Goal: Task Accomplishment & Management: Manage account settings

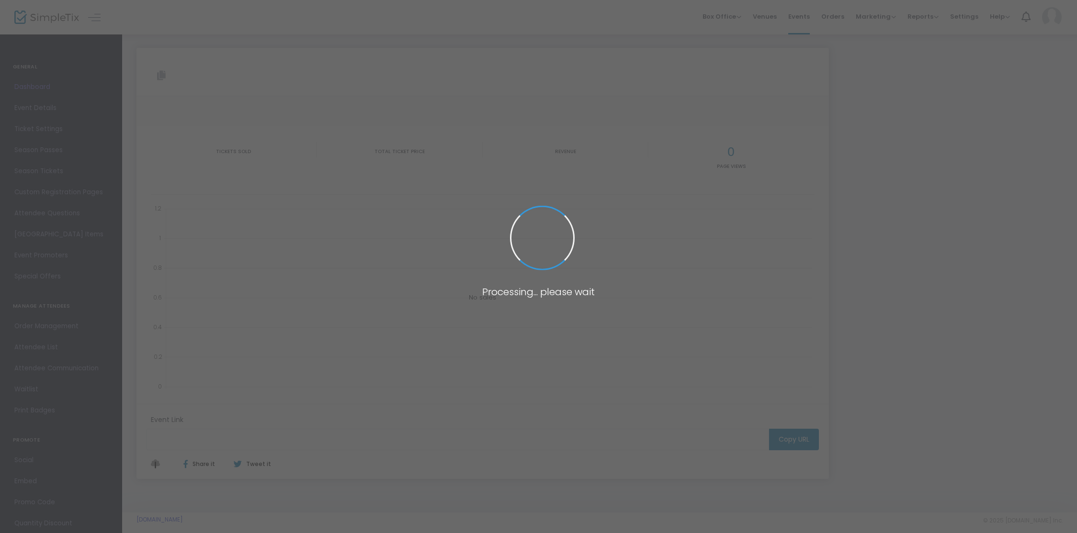
type input "[URL][DOMAIN_NAME]"
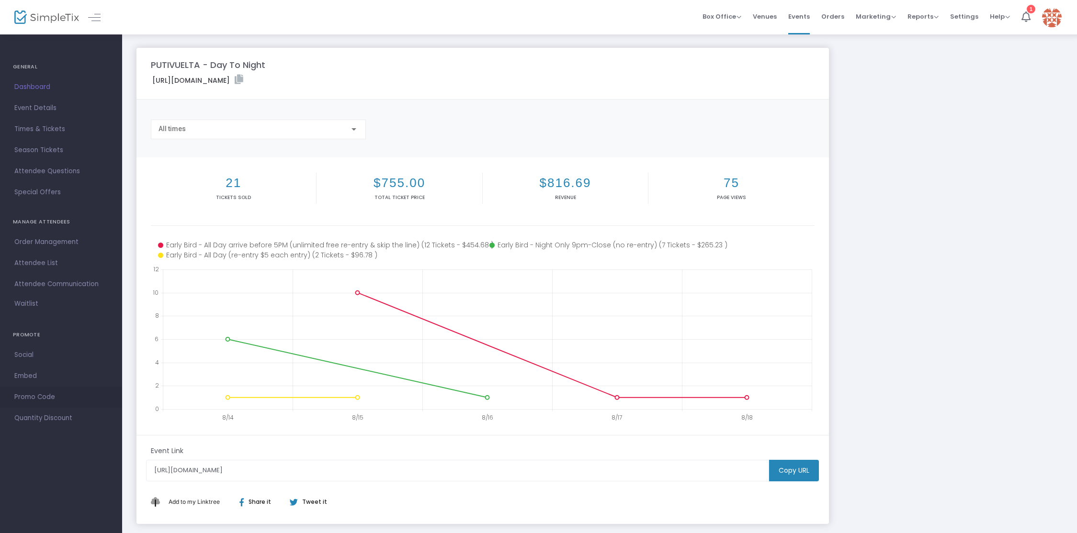
click at [29, 396] on span "Promo Code" at bounding box center [60, 397] width 93 height 12
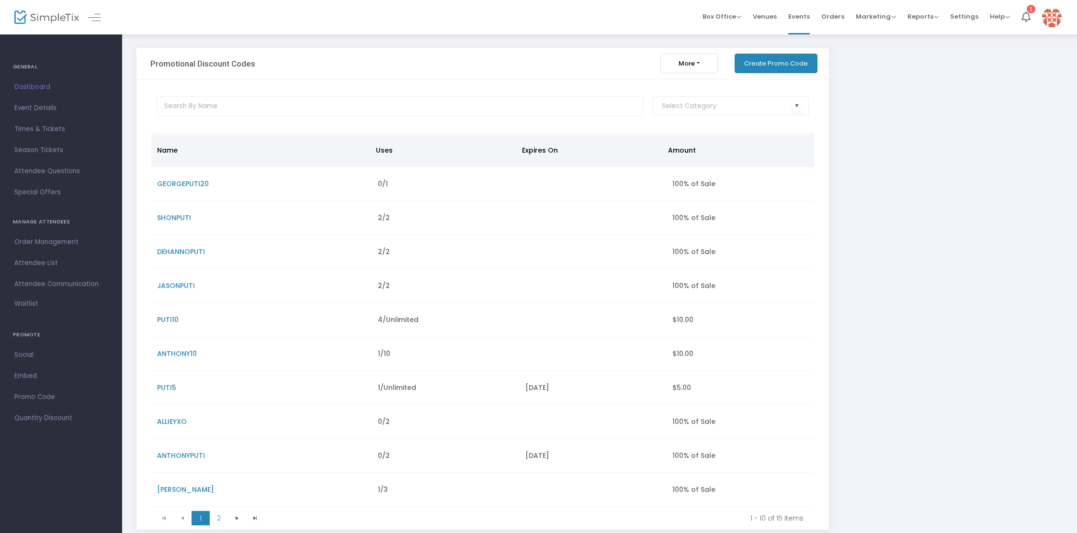
click at [774, 62] on button "Create Promo Code" at bounding box center [775, 64] width 83 height 20
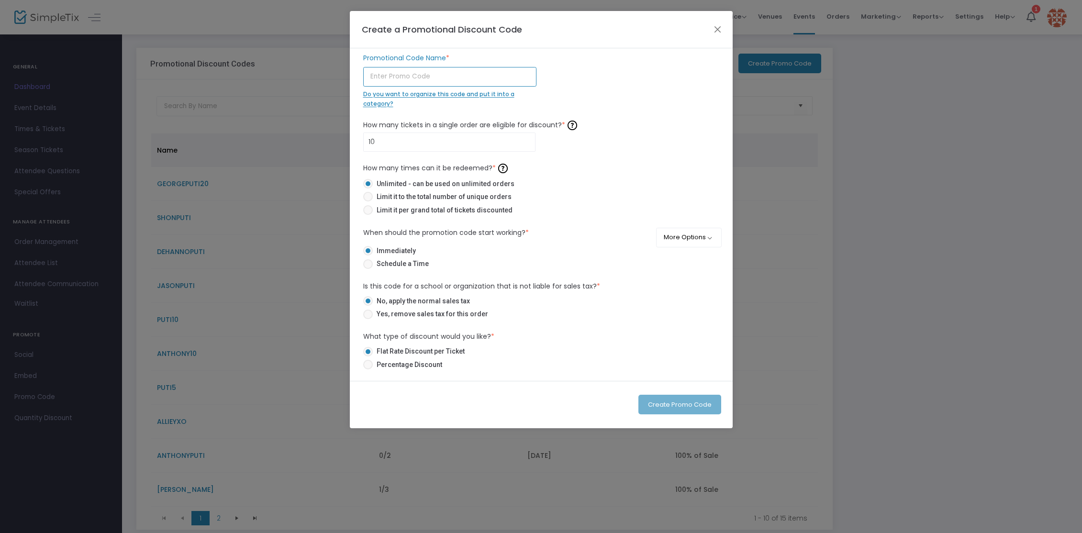
click at [475, 77] on input "text" at bounding box center [449, 77] width 173 height 20
type input "[PERSON_NAME]"
click at [446, 139] on input "10" at bounding box center [450, 142] width 172 height 18
type input "3"
click at [371, 209] on span at bounding box center [368, 210] width 10 height 10
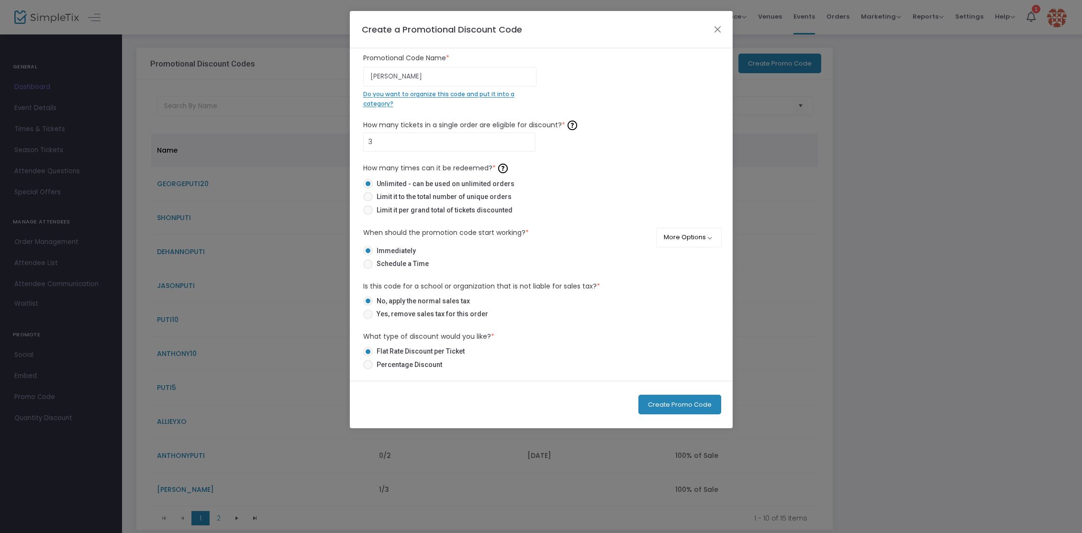
click at [368, 215] on input "Limit it per grand total of tickets discounted" at bounding box center [368, 215] width 0 height 0
radio input "true"
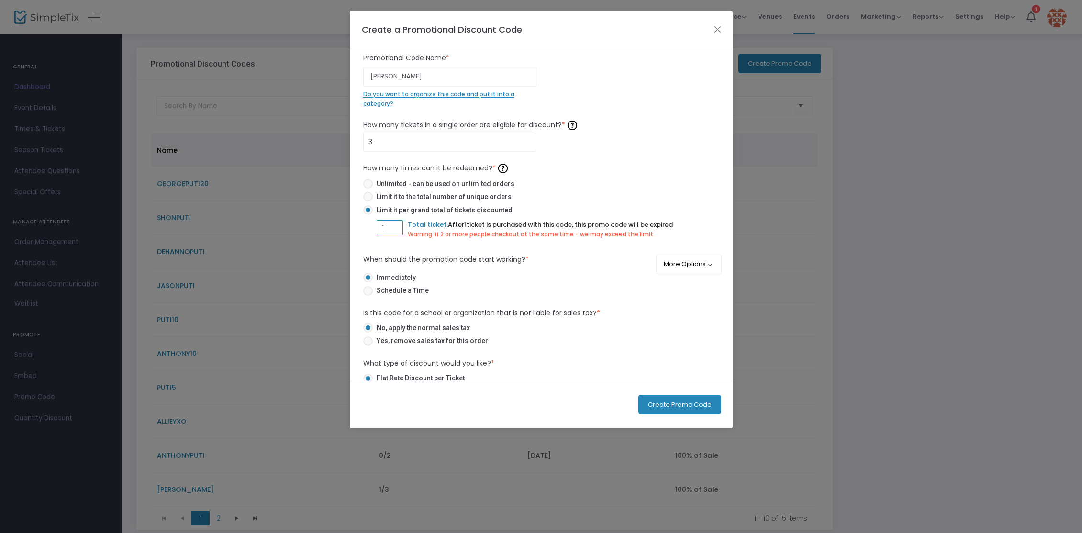
drag, startPoint x: 380, startPoint y: 227, endPoint x: 374, endPoint y: 229, distance: 6.1
click at [373, 228] on mat-radio-group "Unlimited - can be used on unlimited orders Limit it to the total number of uni…" at bounding box center [541, 212] width 356 height 67
click at [390, 226] on input "1" at bounding box center [389, 228] width 25 height 18
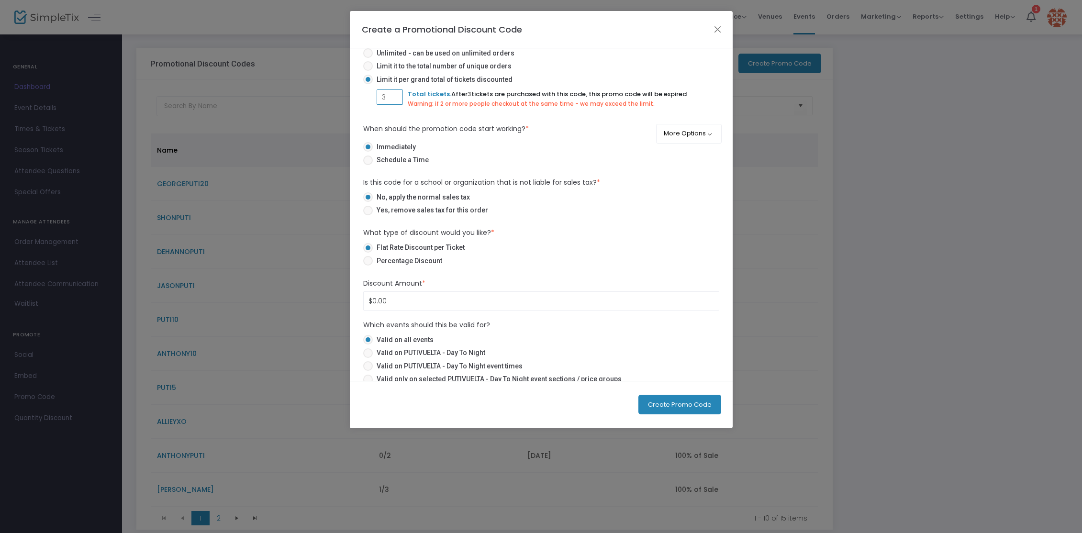
scroll to position [142, 0]
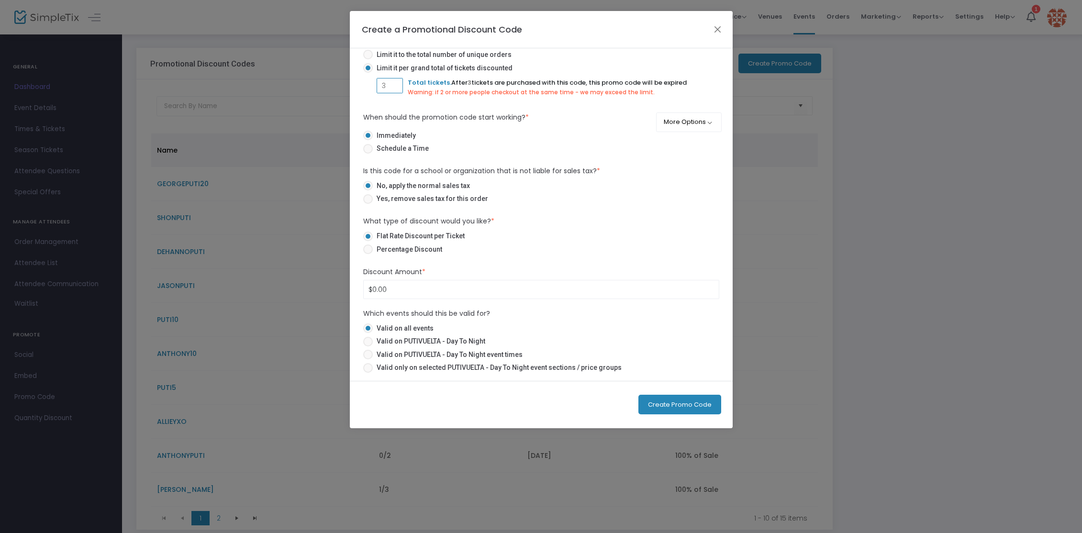
type input "3"
click at [406, 252] on span "Percentage Discount" at bounding box center [407, 250] width 69 height 10
click at [368, 254] on input "Percentage Discount" at bounding box center [368, 254] width 0 height 0
radio input "true"
click at [396, 296] on input "0" at bounding box center [541, 289] width 355 height 18
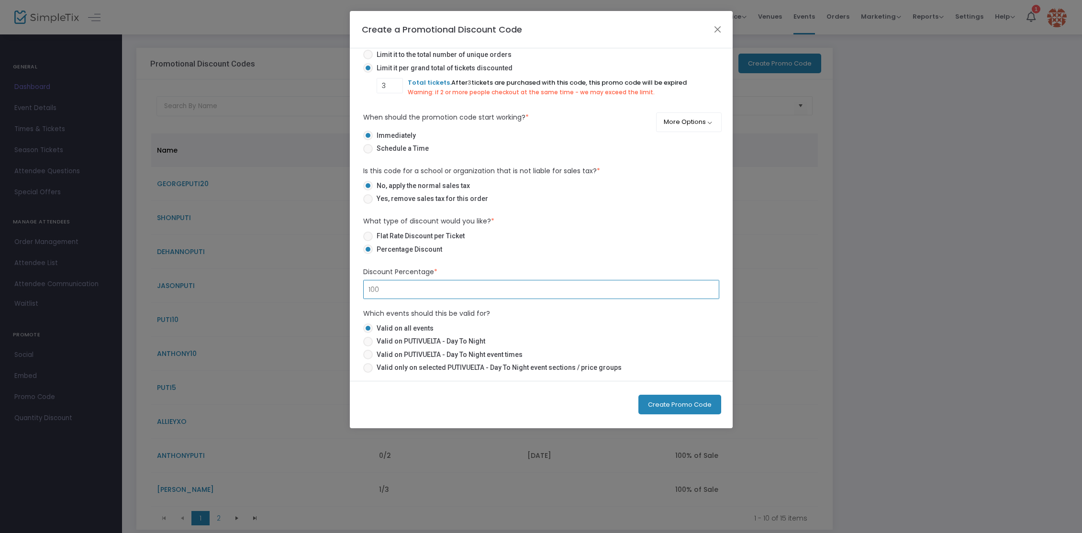
type input "100.00%"
click at [369, 343] on span at bounding box center [368, 342] width 10 height 10
click at [368, 347] on input "Valid on PUTIVUELTA - Day To Night" at bounding box center [368, 347] width 0 height 0
radio input "true"
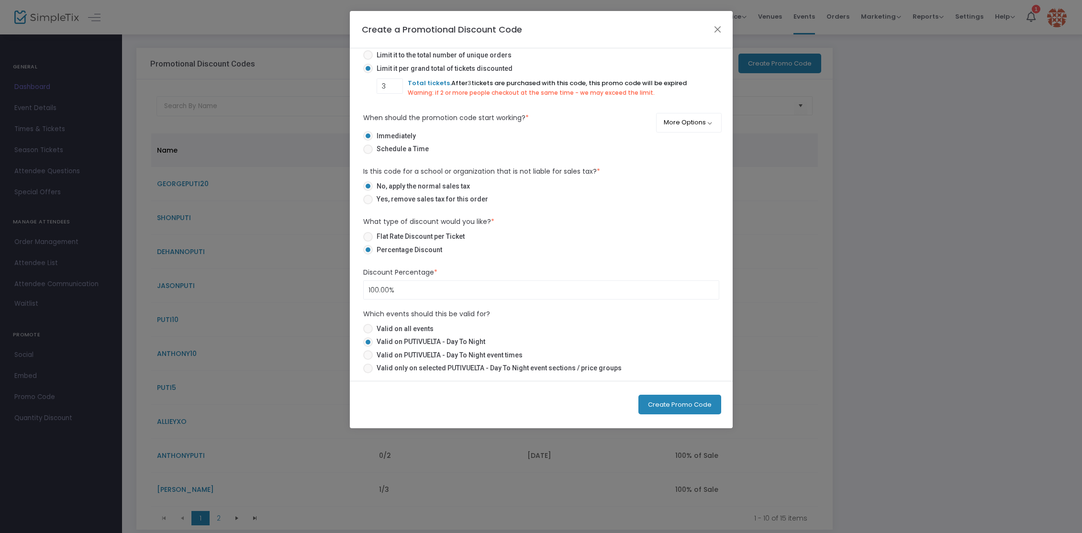
click at [691, 405] on button "Create Promo Code" at bounding box center [680, 405] width 83 height 20
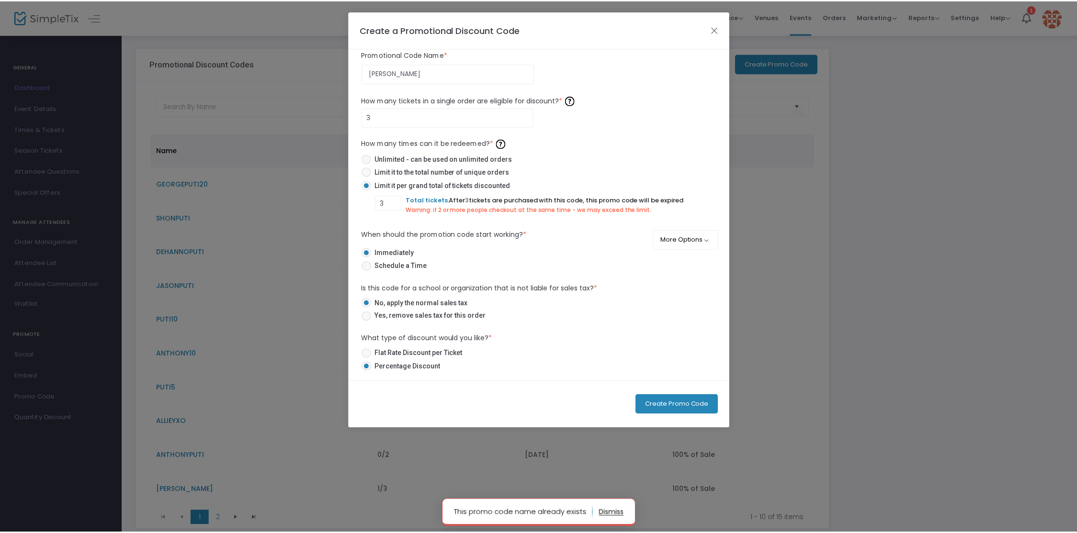
scroll to position [0, 0]
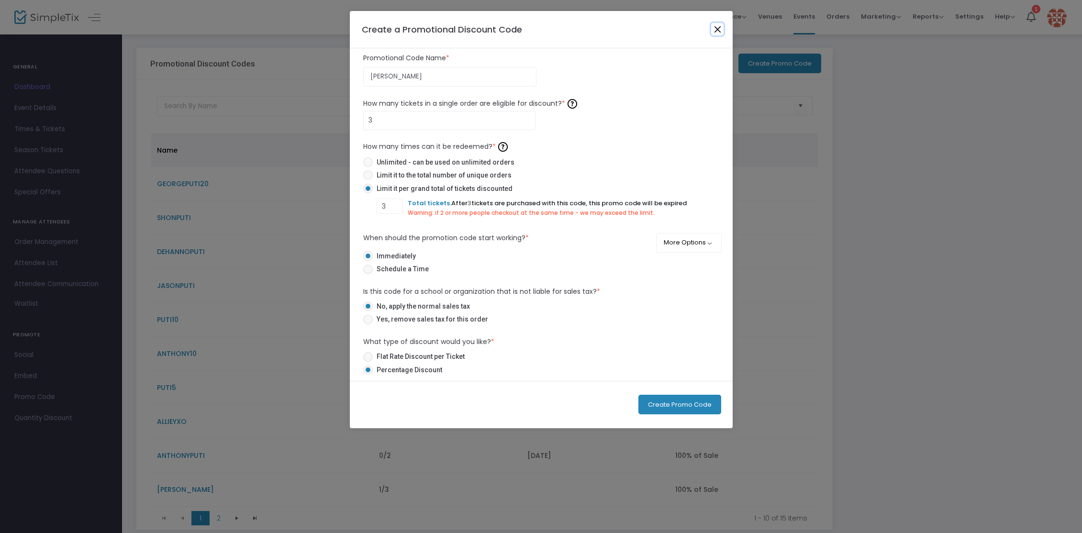
click at [715, 30] on button "Close" at bounding box center [717, 29] width 12 height 12
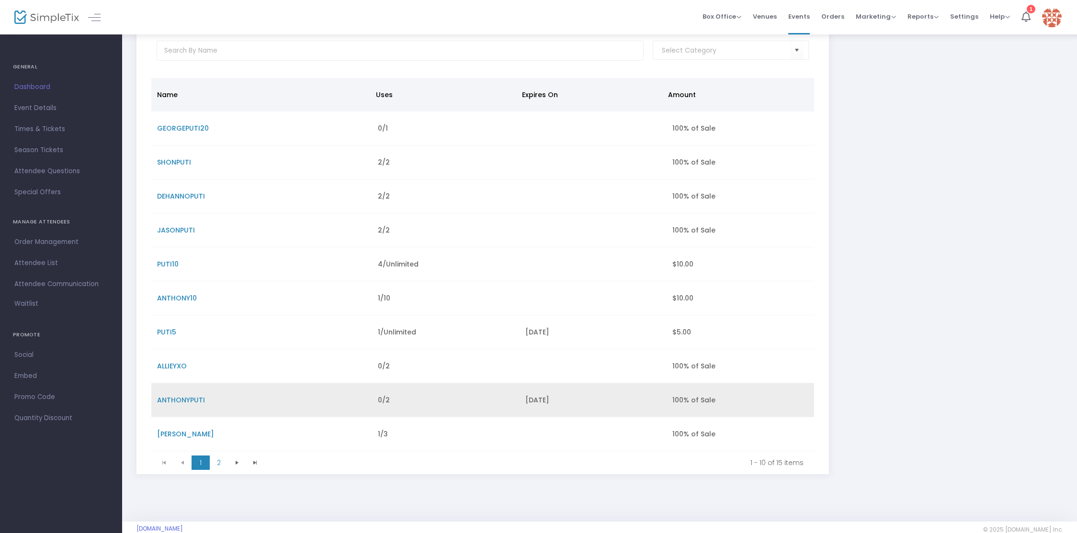
scroll to position [73, 0]
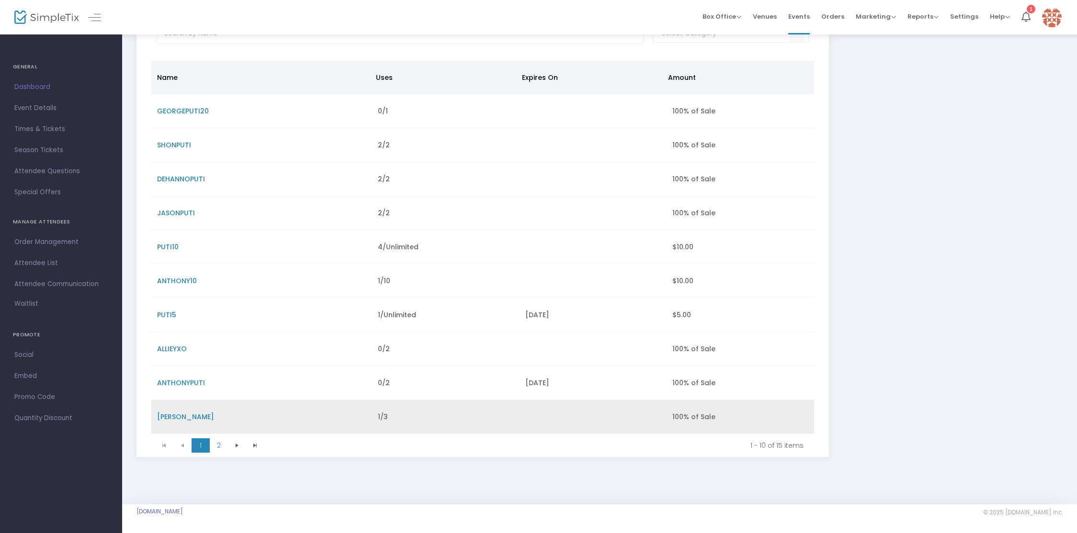
click at [177, 415] on span "[PERSON_NAME]" at bounding box center [185, 417] width 57 height 10
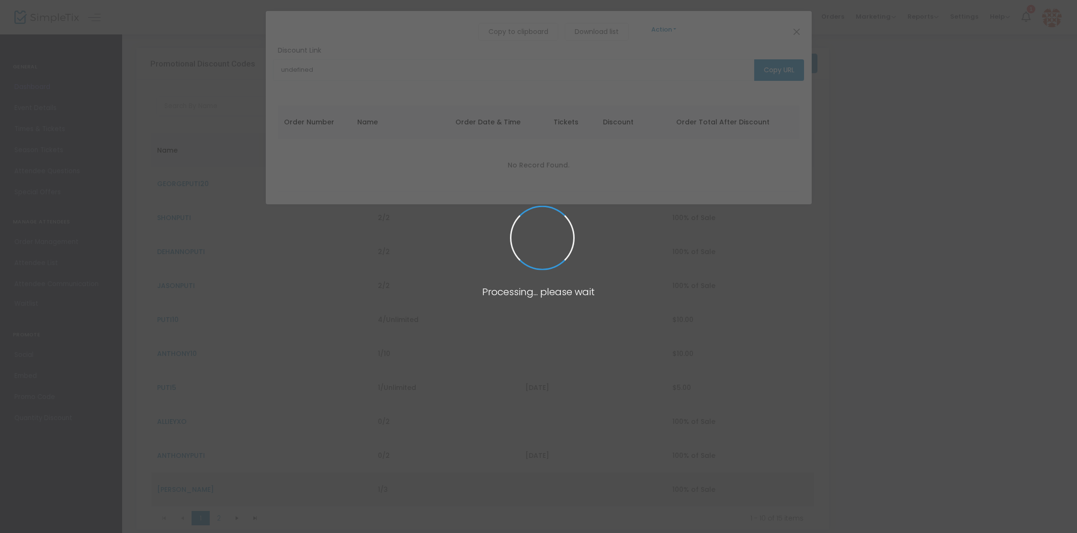
scroll to position [0, 0]
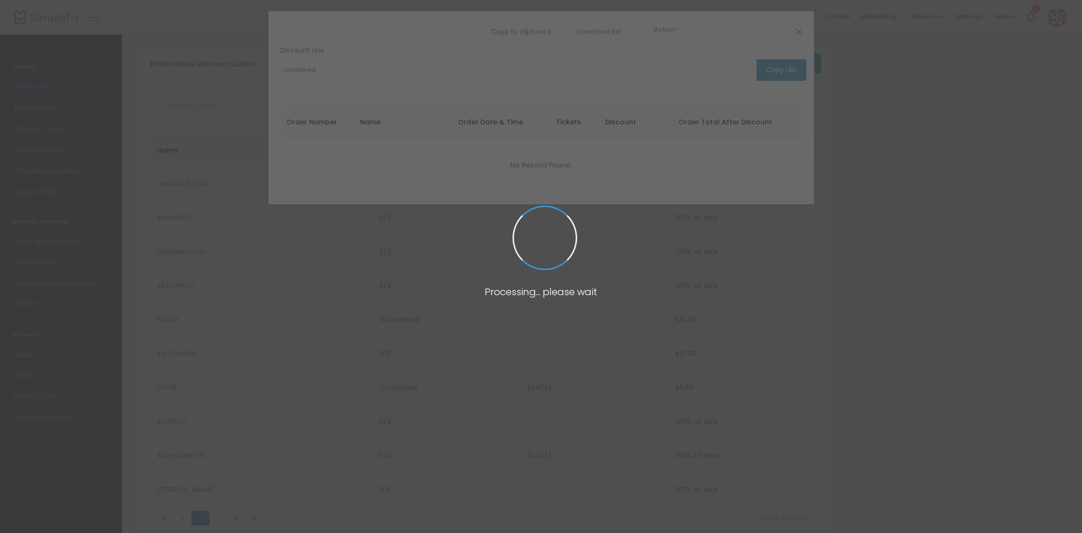
type input "[URL][DOMAIN_NAME]"
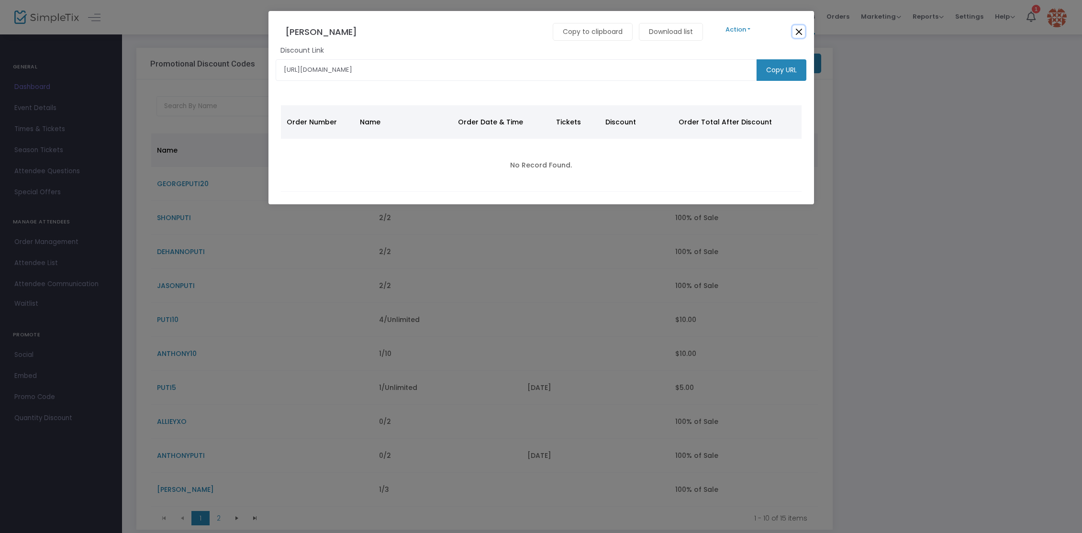
click at [797, 29] on button "Close" at bounding box center [799, 31] width 12 height 12
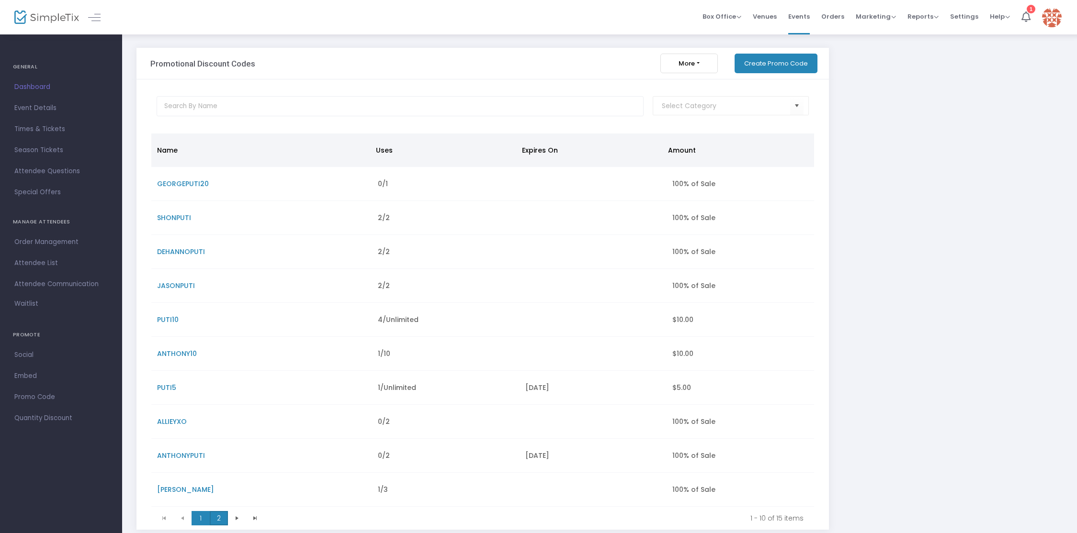
click at [219, 522] on span "2" at bounding box center [219, 518] width 18 height 14
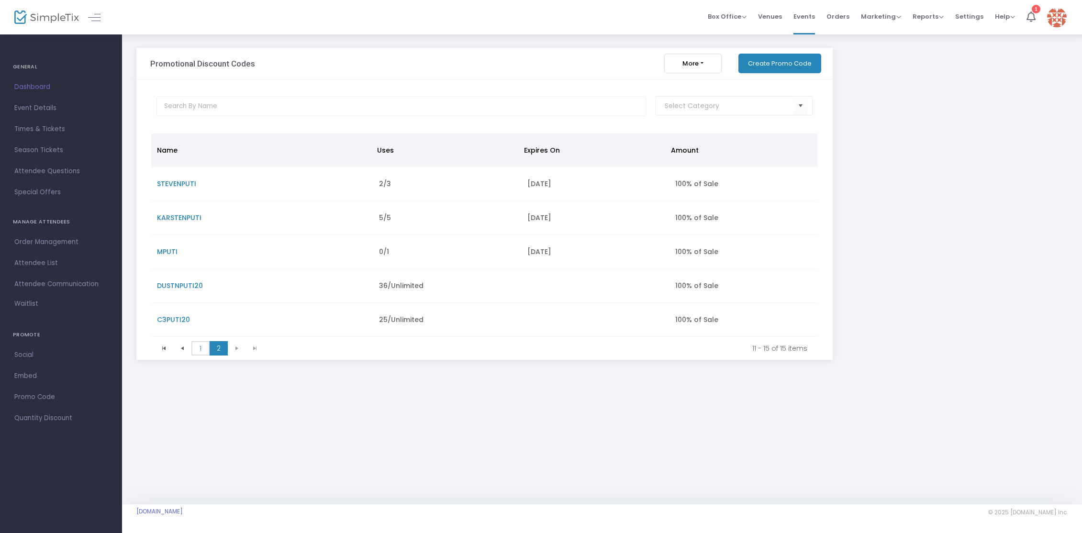
click at [197, 347] on span "1" at bounding box center [200, 348] width 18 height 14
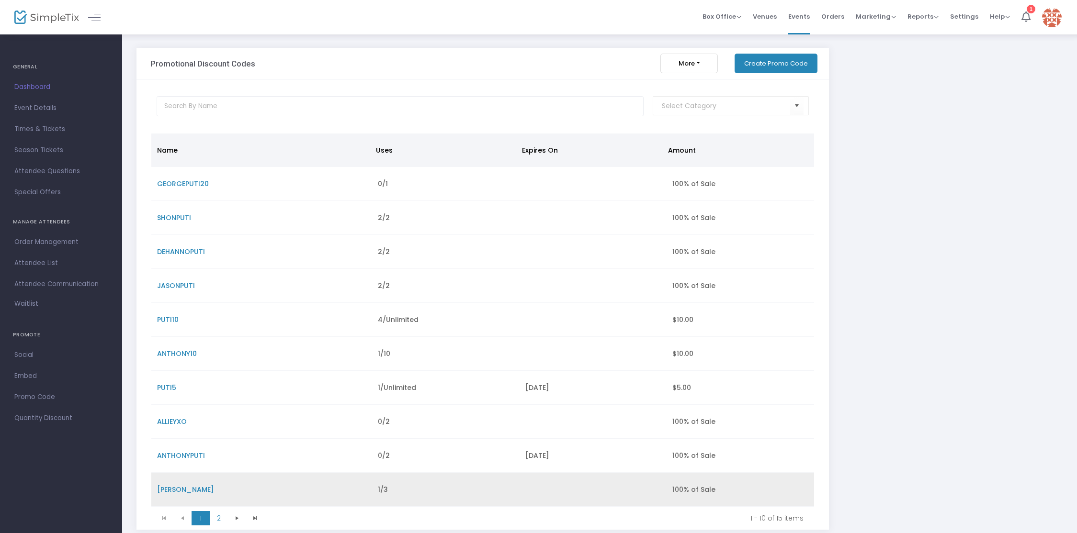
scroll to position [1, 0]
click at [183, 489] on span "[PERSON_NAME]" at bounding box center [185, 489] width 57 height 10
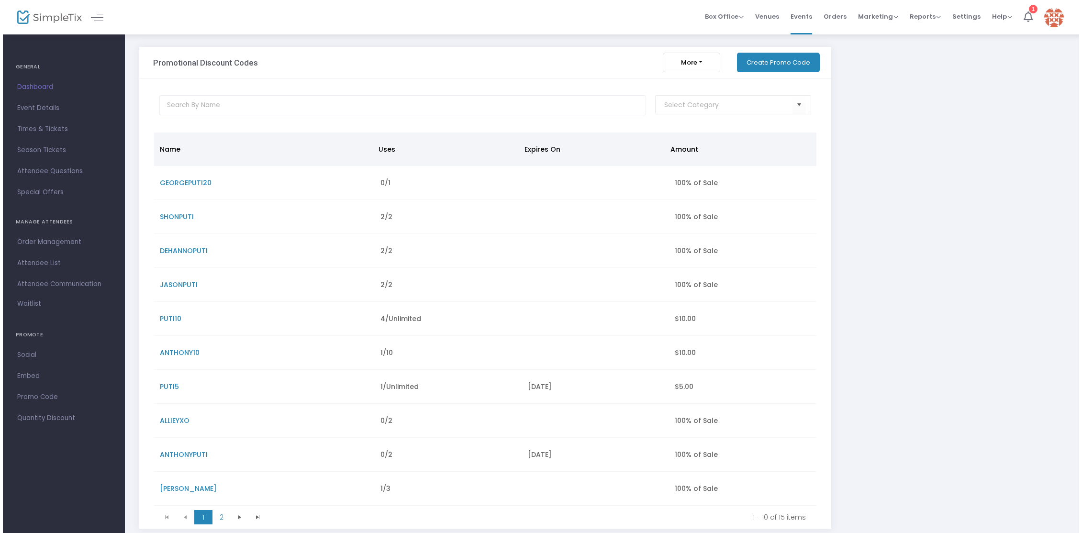
scroll to position [0, 0]
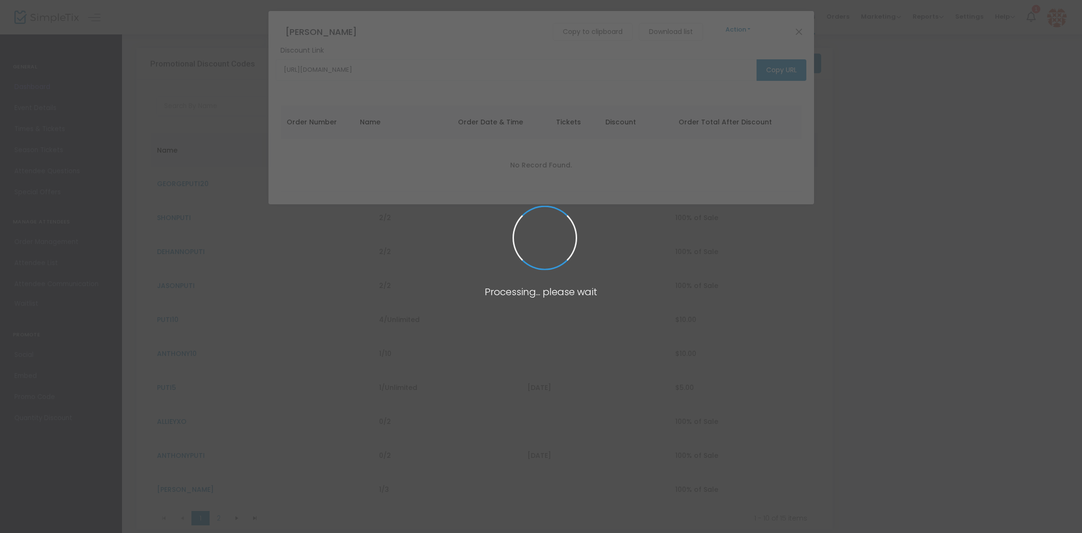
click at [722, 29] on button "Action" at bounding box center [737, 29] width 57 height 11
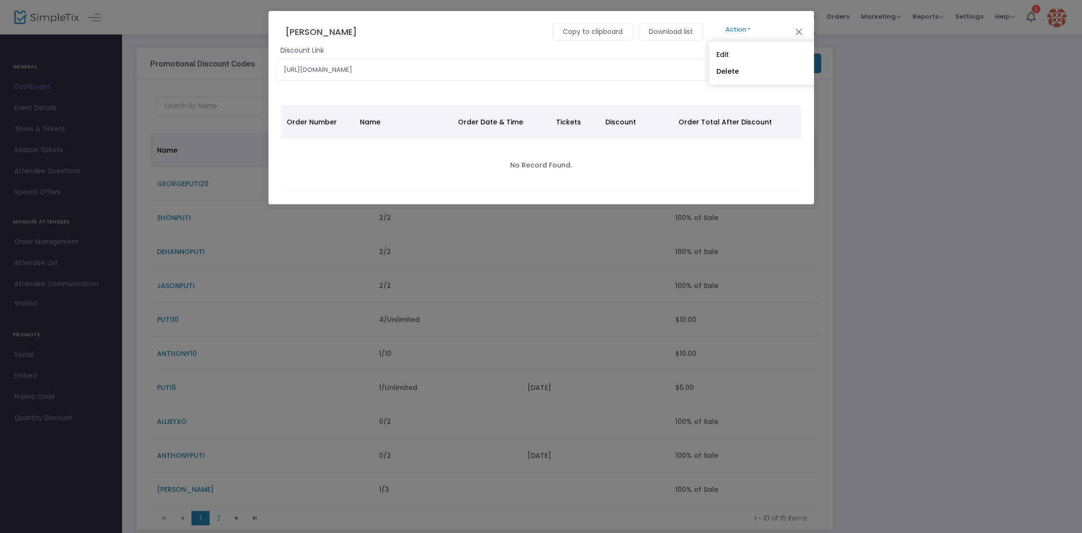
click at [724, 31] on button "Action" at bounding box center [737, 29] width 57 height 11
click at [723, 31] on button "Action" at bounding box center [737, 29] width 57 height 11
click at [724, 74] on link "Delete" at bounding box center [982, 71] width 546 height 17
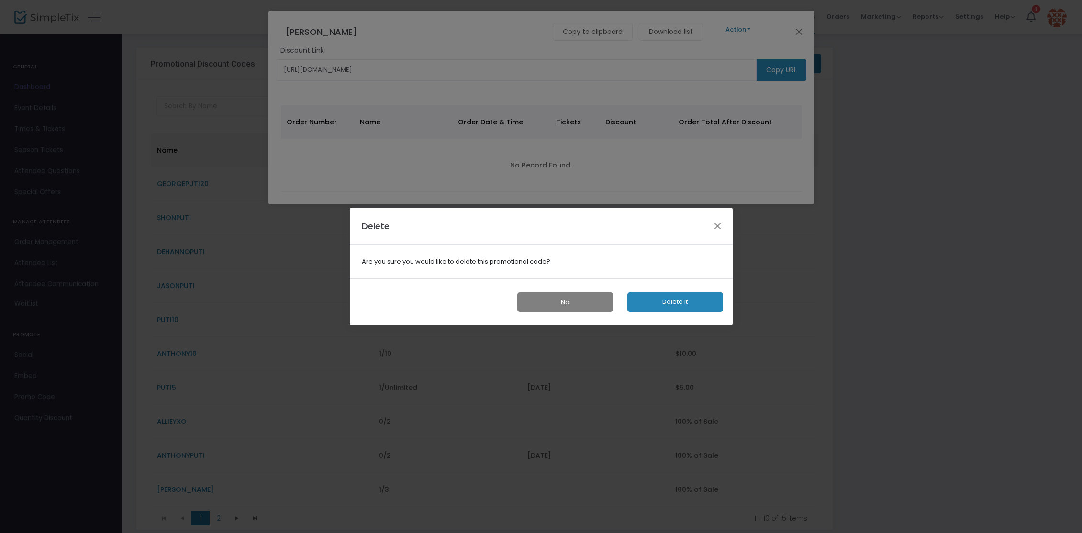
click at [675, 298] on button "Delete it" at bounding box center [676, 302] width 96 height 20
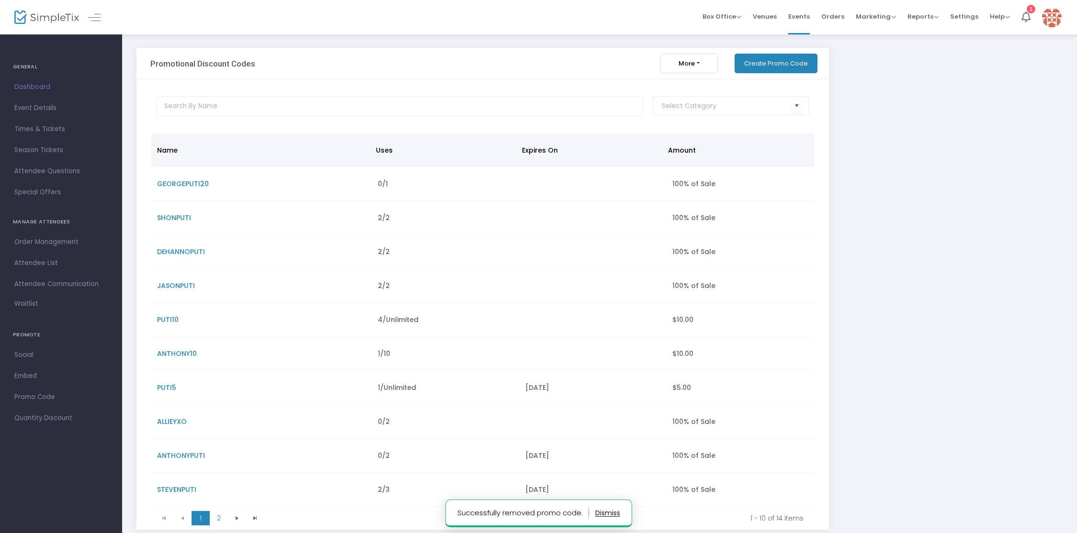
click at [781, 68] on button "Create Promo Code" at bounding box center [775, 64] width 83 height 20
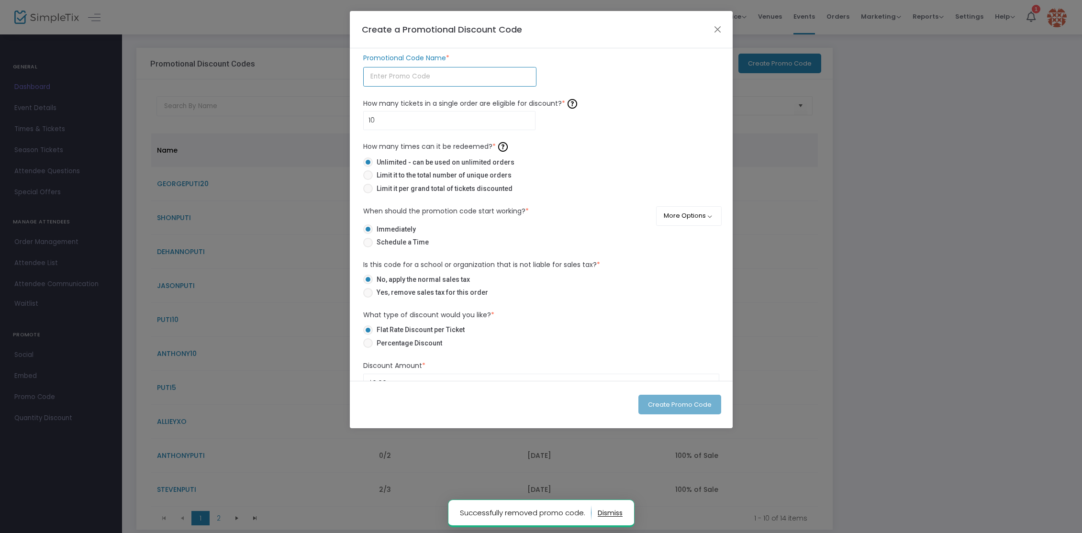
click at [437, 80] on input "text" at bounding box center [449, 77] width 173 height 20
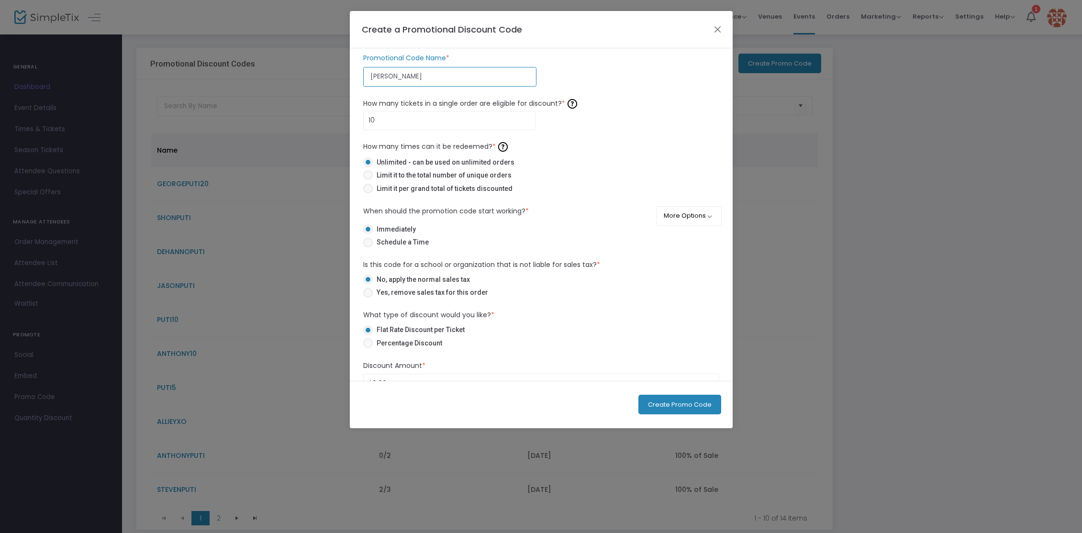
type input "[PERSON_NAME]"
click at [385, 123] on input "10" at bounding box center [450, 121] width 172 height 18
type input "3"
click at [370, 186] on span at bounding box center [368, 189] width 10 height 10
click at [368, 193] on input "Limit it per grand total of tickets discounted" at bounding box center [368, 193] width 0 height 0
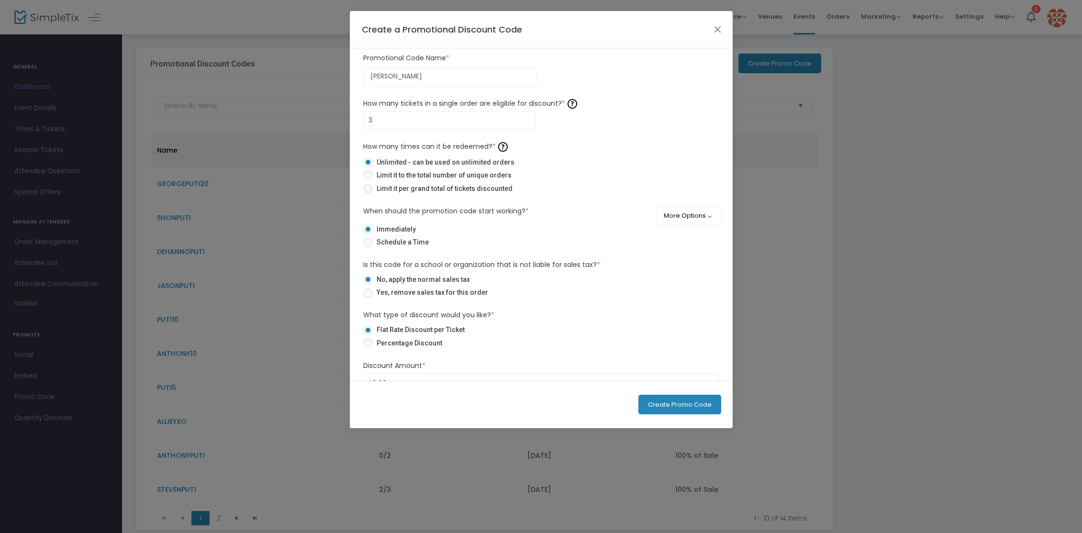
radio input "true"
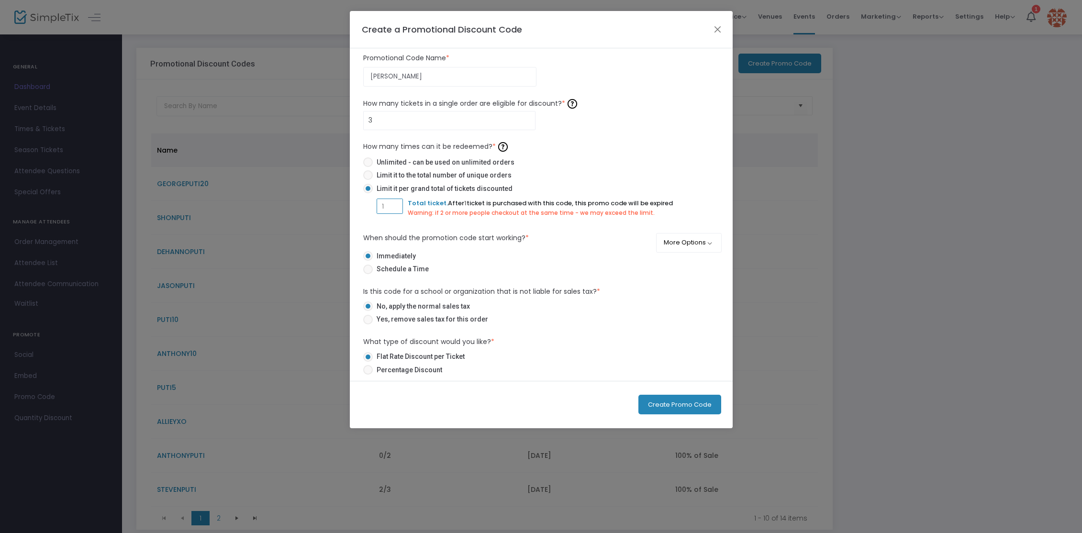
click at [392, 204] on input "1" at bounding box center [389, 206] width 25 height 18
type input "7"
drag, startPoint x: 368, startPoint y: 371, endPoint x: 443, endPoint y: 364, distance: 75.0
click at [368, 371] on span at bounding box center [368, 370] width 10 height 10
click at [368, 375] on input "Percentage Discount" at bounding box center [368, 375] width 0 height 0
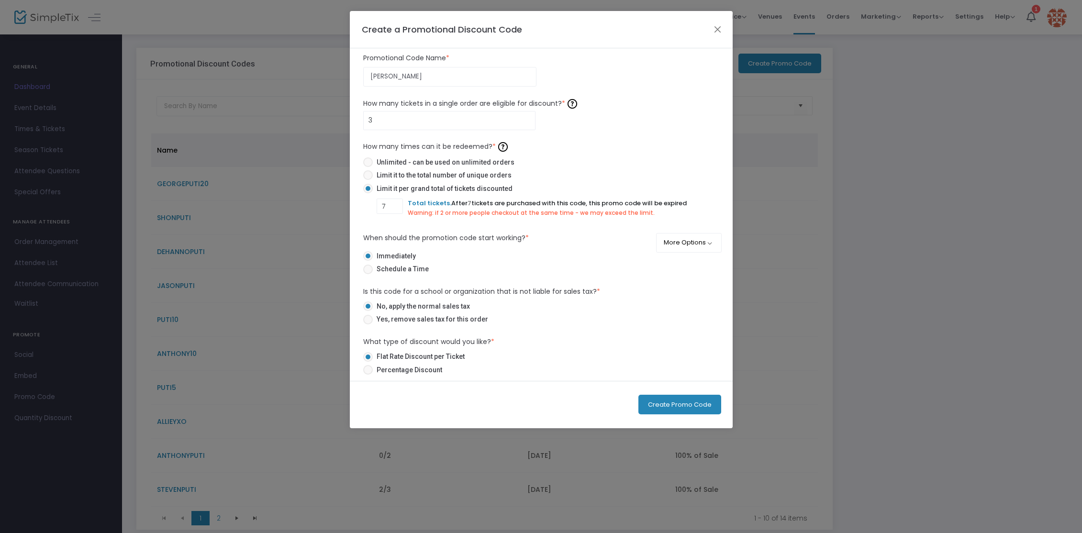
radio input "true"
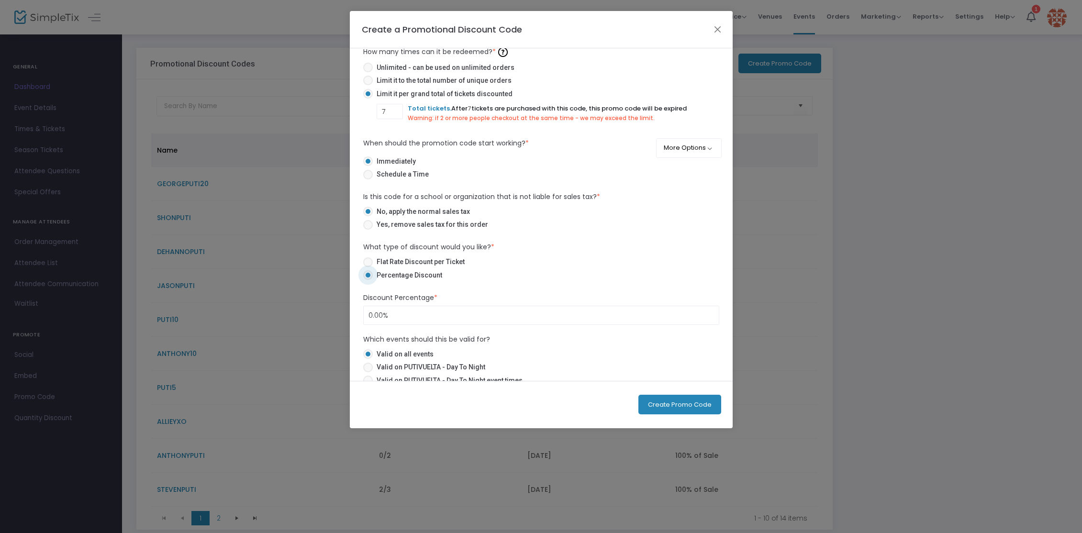
scroll to position [121, 0]
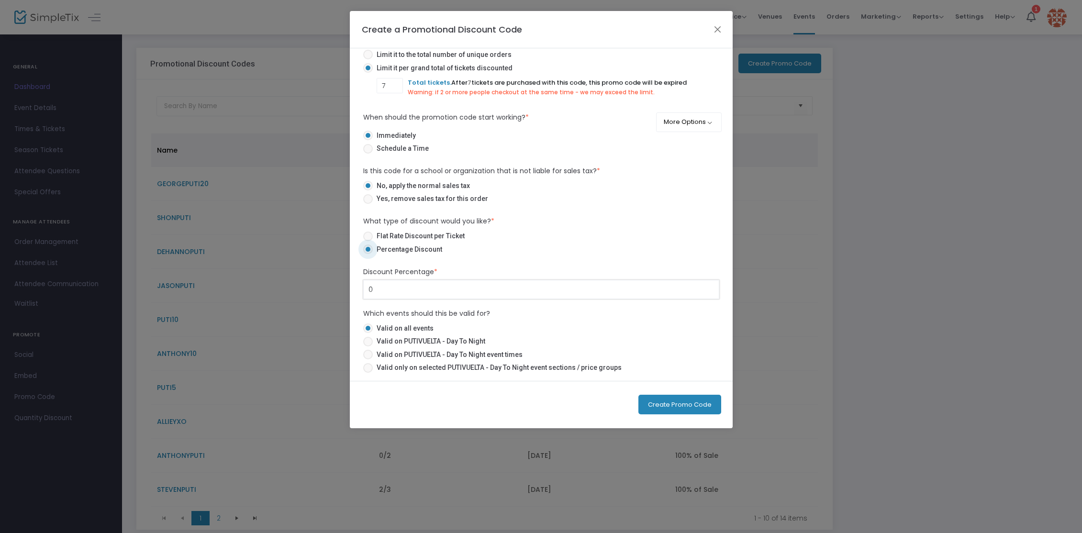
click at [401, 293] on input "0" at bounding box center [541, 289] width 355 height 18
type input "100.00%"
drag, startPoint x: 400, startPoint y: 341, endPoint x: 413, endPoint y: 342, distance: 13.4
click at [400, 341] on span "Valid on PUTIVUELTA - Day To Night" at bounding box center [429, 342] width 112 height 10
click at [368, 347] on input "Valid on PUTIVUELTA - Day To Night" at bounding box center [368, 347] width 0 height 0
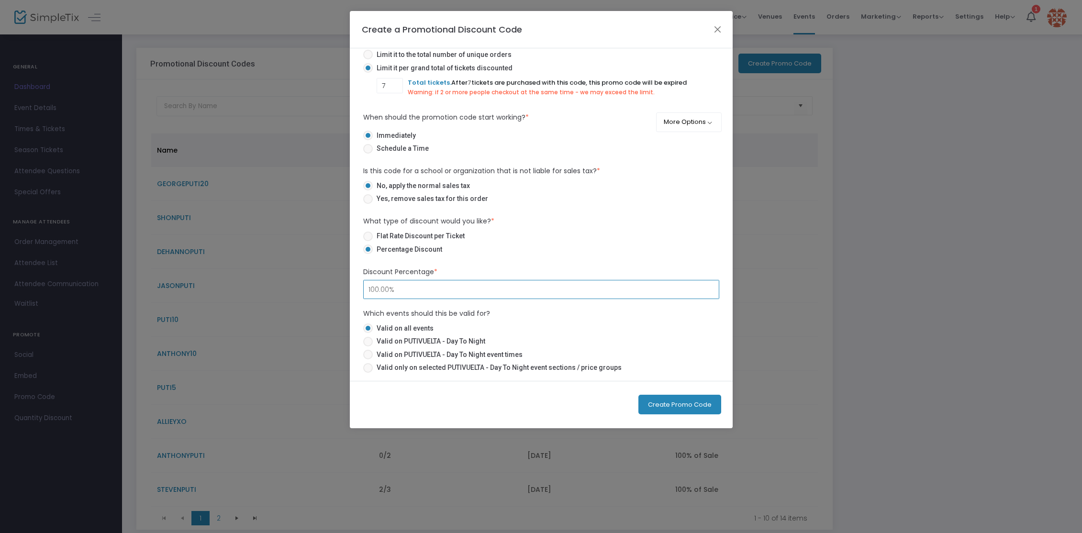
radio input "true"
click at [672, 404] on button "Create Promo Code" at bounding box center [680, 405] width 83 height 20
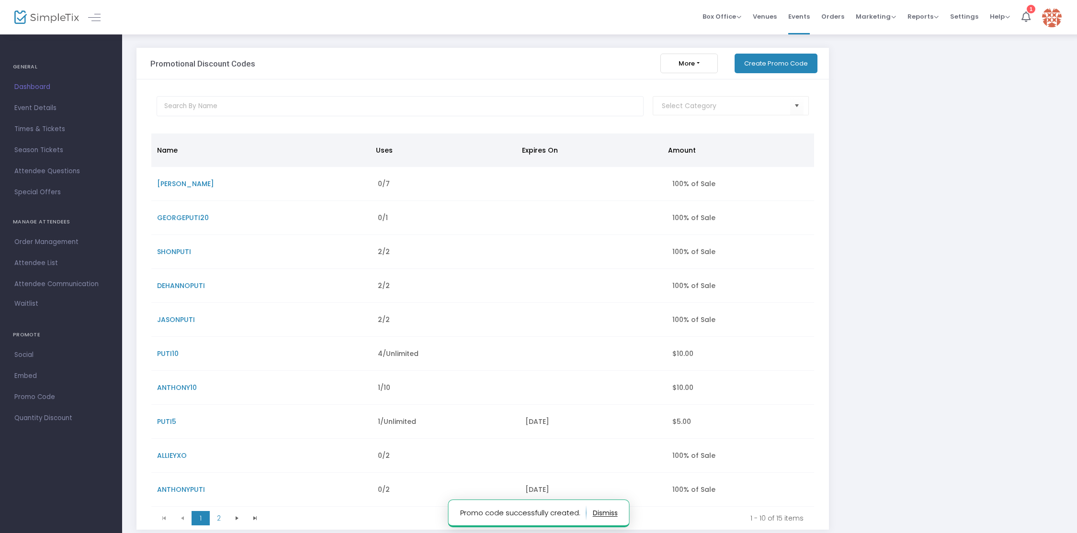
click at [776, 64] on button "Create Promo Code" at bounding box center [775, 64] width 83 height 20
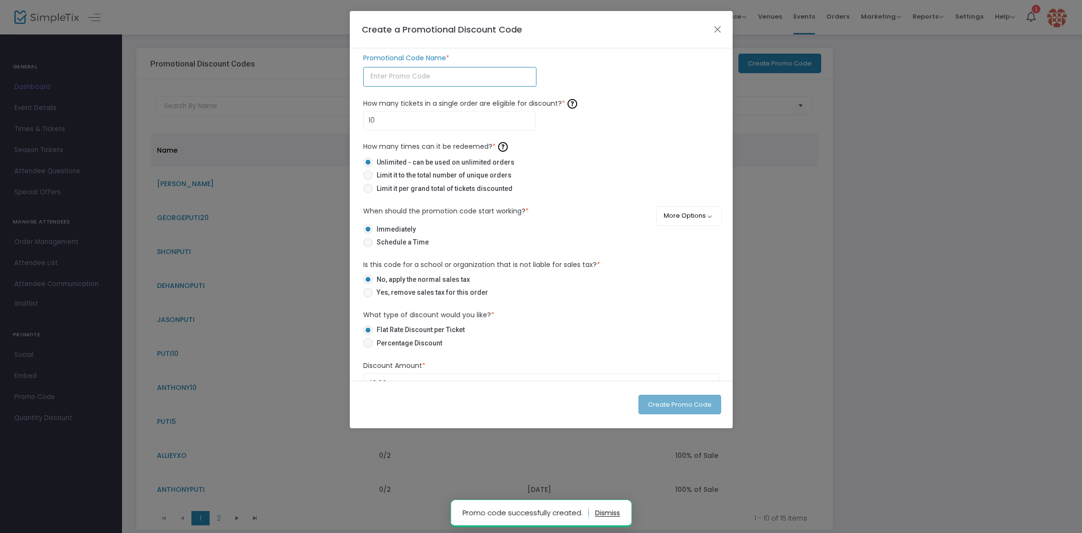
click at [418, 75] on input "text" at bounding box center [449, 77] width 173 height 20
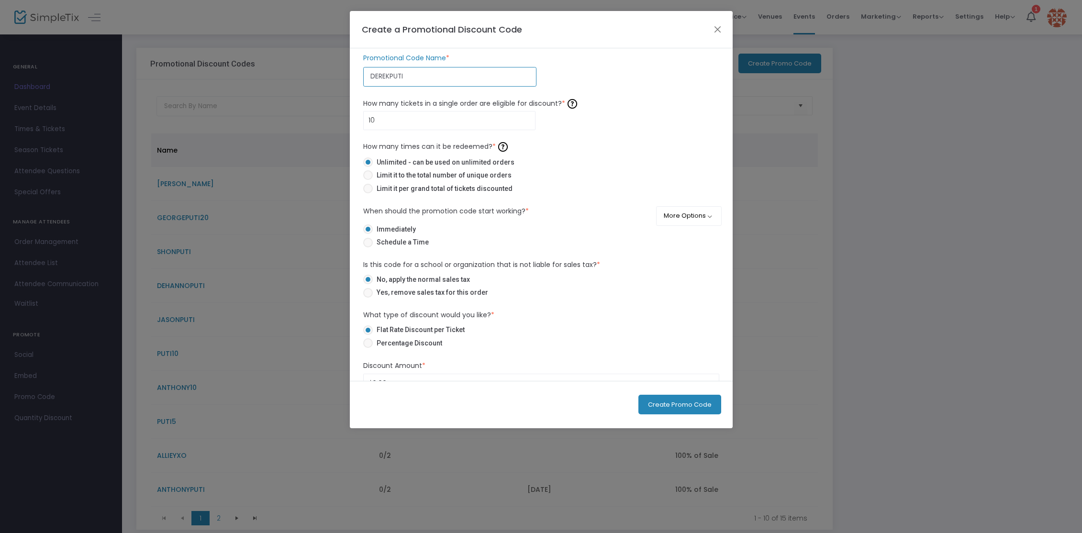
type input "DEREKPUTI"
click at [409, 121] on input "10" at bounding box center [450, 121] width 172 height 18
type input "3"
click at [367, 189] on span at bounding box center [368, 189] width 10 height 10
click at [368, 193] on input "Limit it per grand total of tickets discounted" at bounding box center [368, 193] width 0 height 0
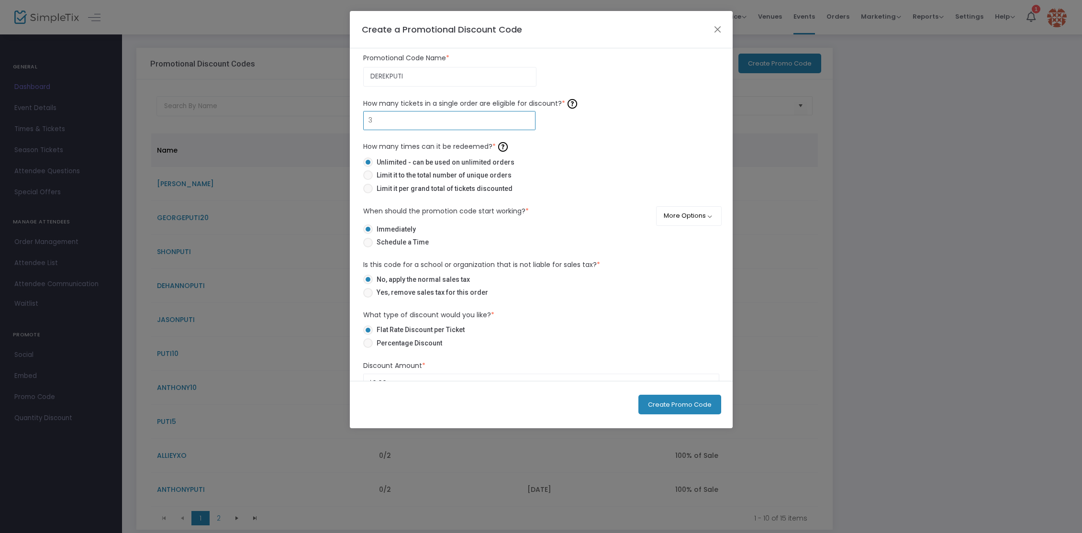
radio input "true"
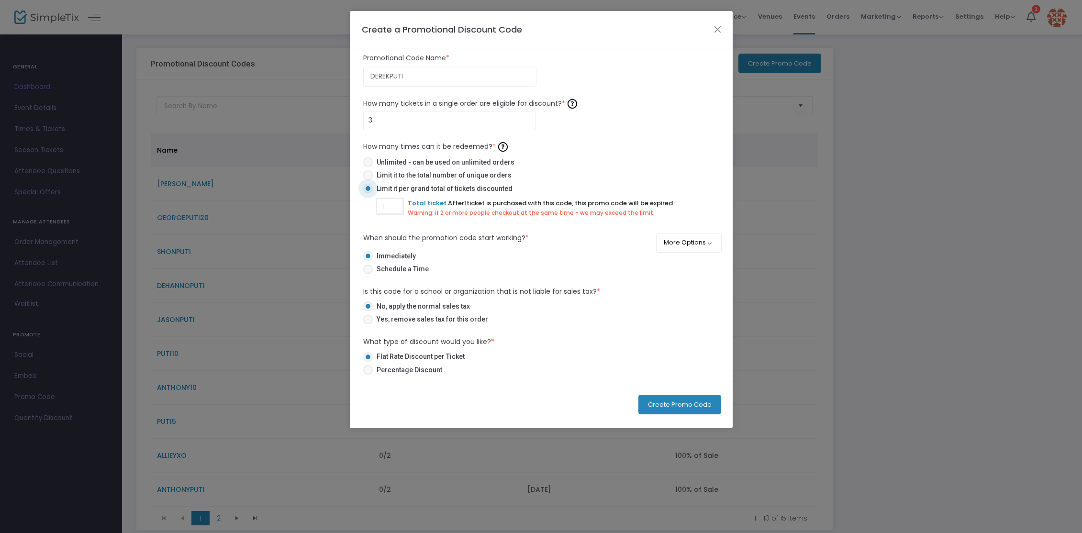
click at [395, 206] on input "1" at bounding box center [389, 206] width 25 height 18
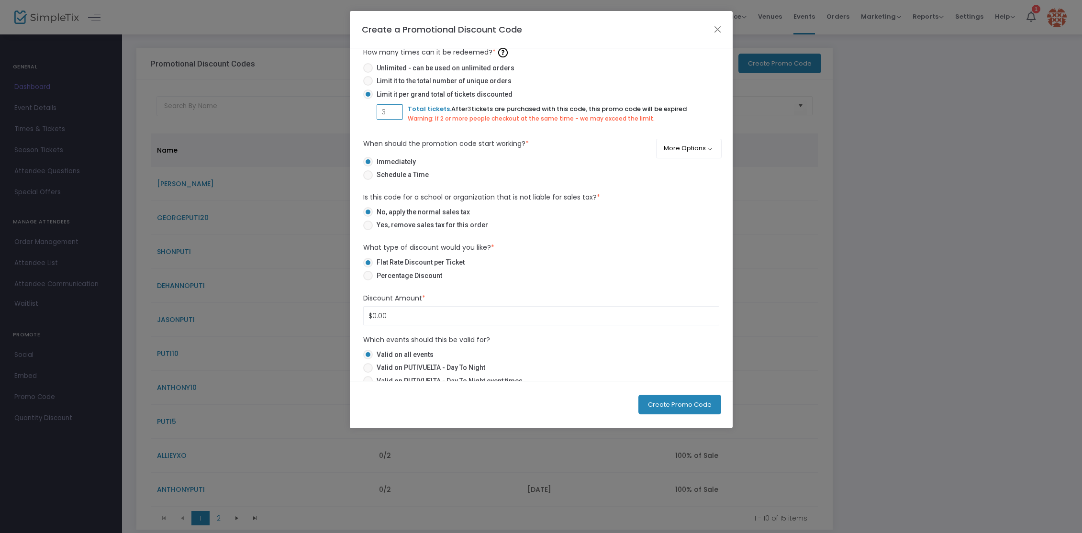
scroll to position [96, 0]
type input "3"
drag, startPoint x: 366, startPoint y: 273, endPoint x: 379, endPoint y: 286, distance: 18.3
click at [366, 273] on span at bounding box center [368, 274] width 10 height 10
click at [368, 279] on input "Percentage Discount" at bounding box center [368, 279] width 0 height 0
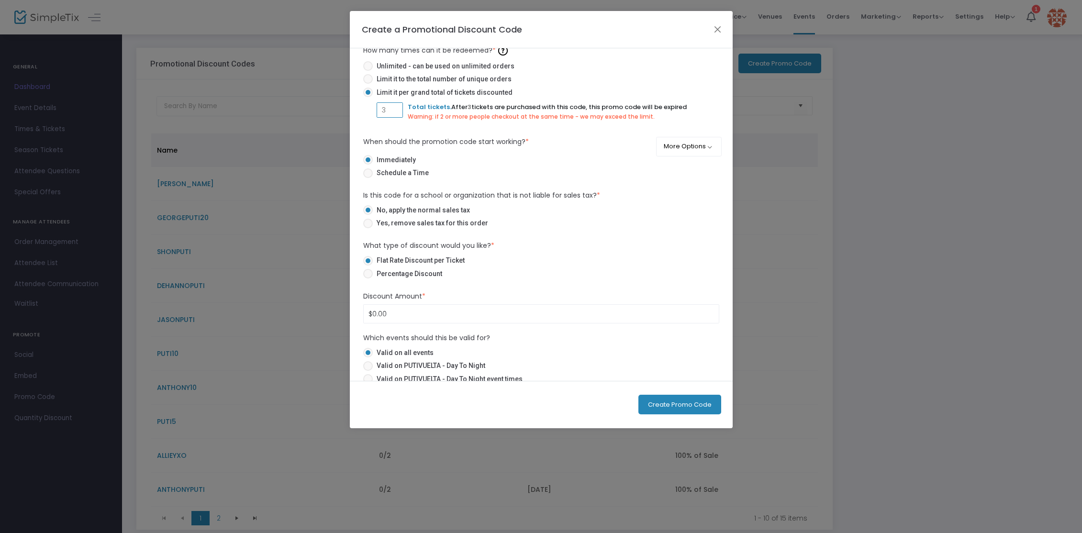
radio input "true"
click at [393, 313] on input "0" at bounding box center [541, 314] width 355 height 18
type input "100.00%"
click at [448, 363] on span "Valid on PUTIVUELTA - Day To Night" at bounding box center [429, 366] width 112 height 10
click at [368, 371] on input "Valid on PUTIVUELTA - Day To Night" at bounding box center [368, 371] width 0 height 0
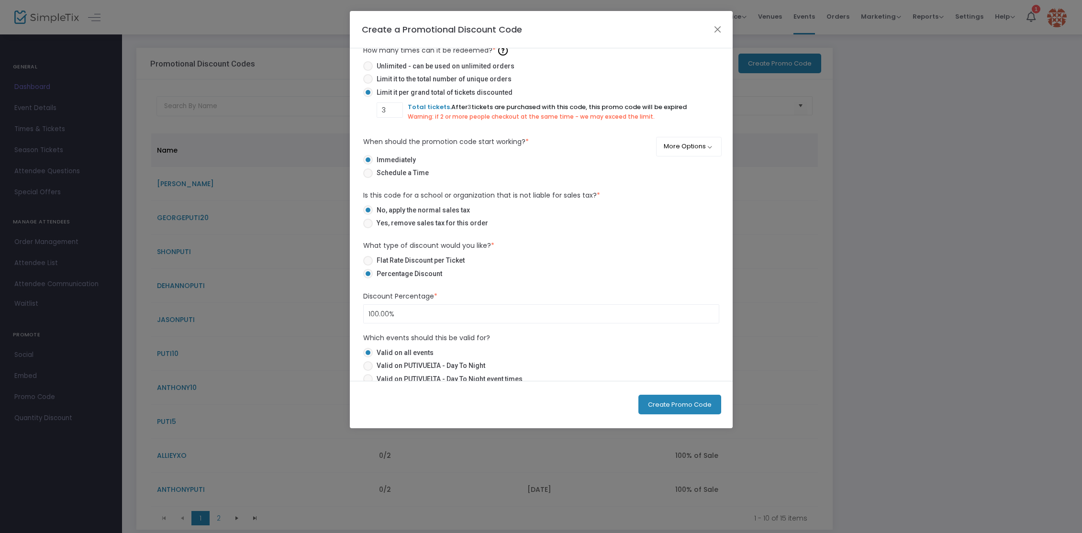
radio input "true"
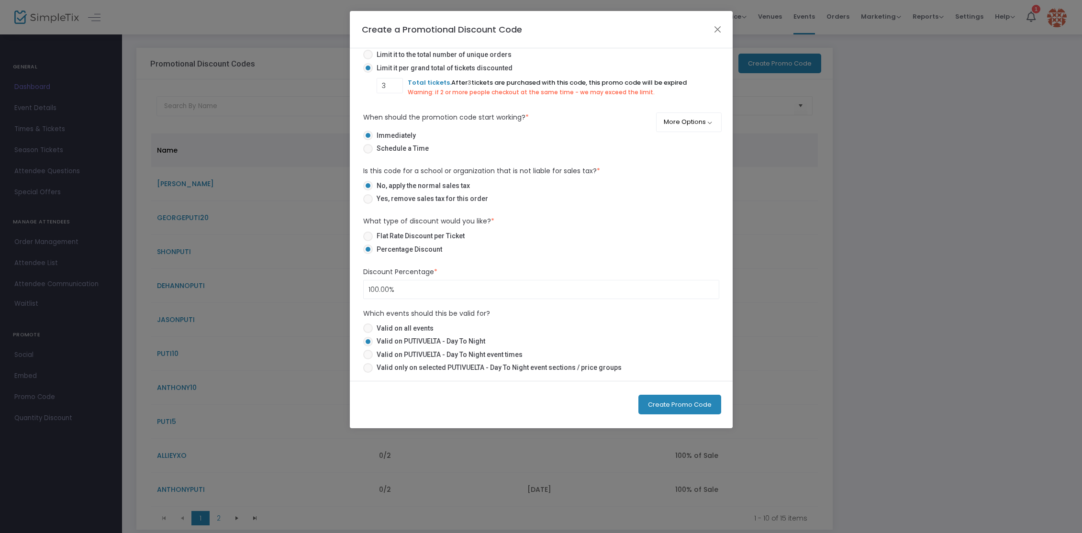
click at [665, 401] on button "Create Promo Code" at bounding box center [680, 405] width 83 height 20
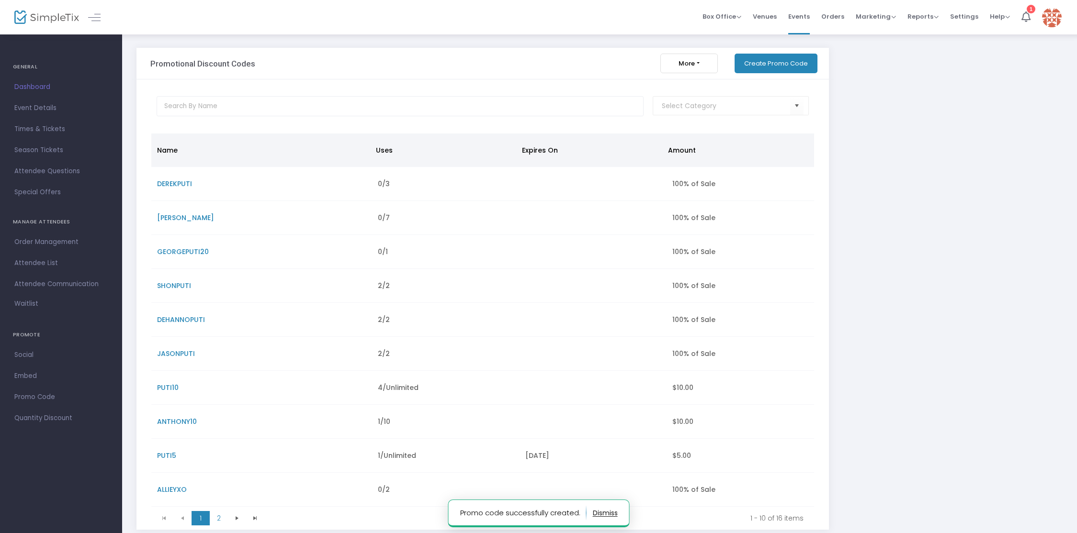
click at [770, 69] on button "Create Promo Code" at bounding box center [775, 64] width 83 height 20
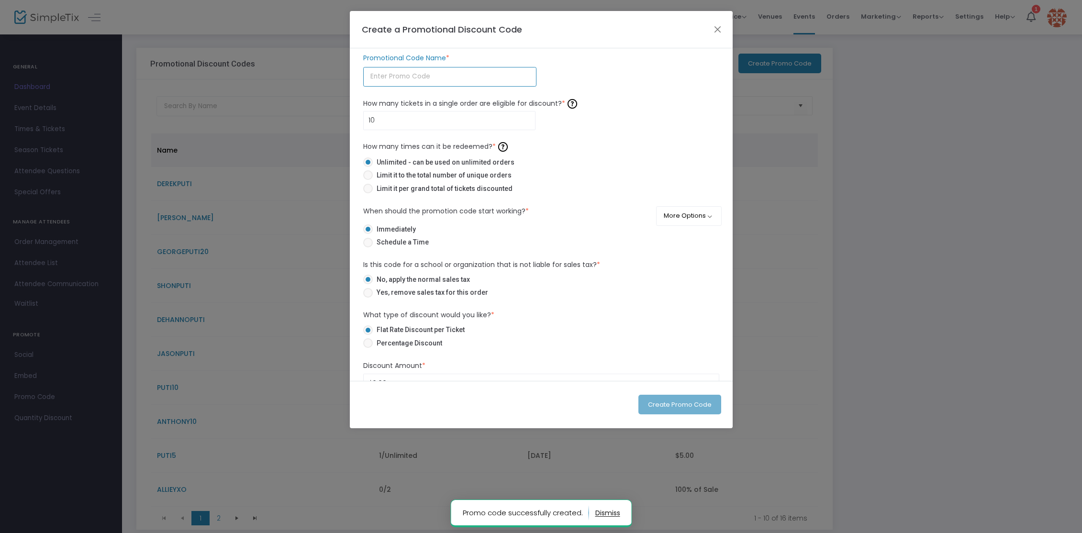
click at [433, 72] on input "text" at bounding box center [449, 77] width 173 height 20
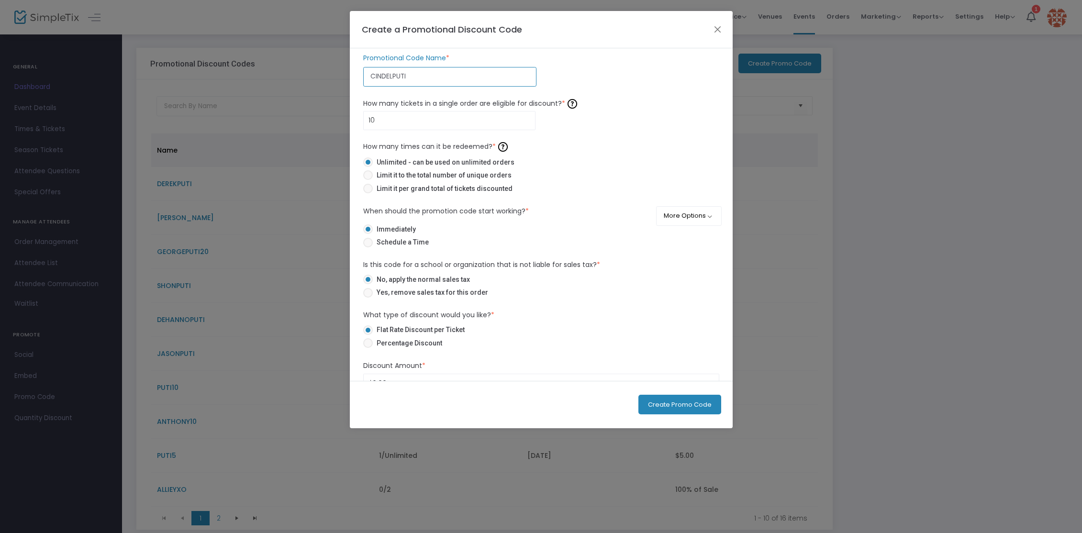
type input "CINDELPUTI"
click at [415, 119] on input "10" at bounding box center [450, 121] width 172 height 18
type input "3"
click at [391, 188] on span "Limit it per grand total of tickets discounted" at bounding box center [443, 189] width 140 height 10
click at [368, 193] on input "Limit it per grand total of tickets discounted" at bounding box center [368, 193] width 0 height 0
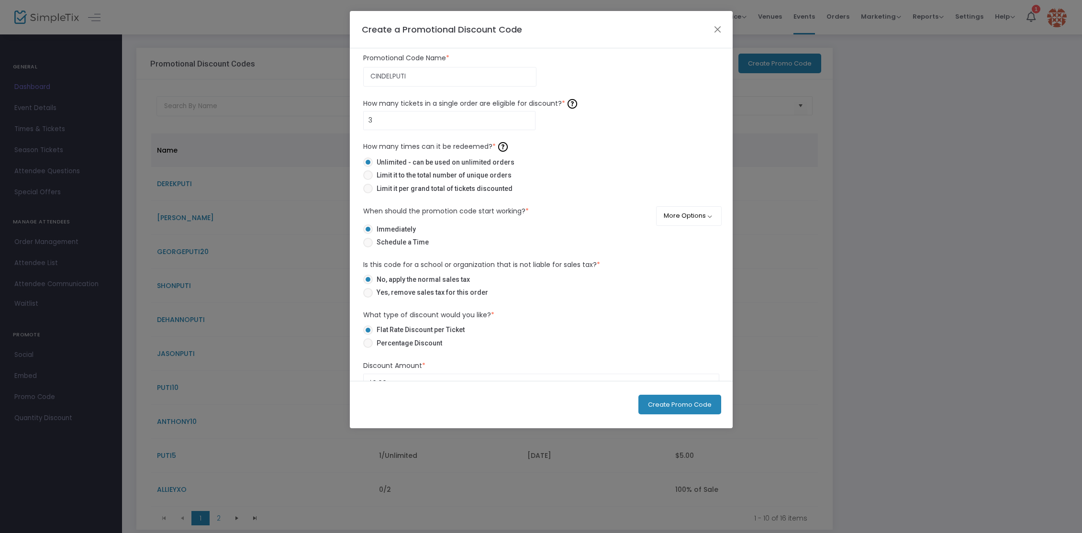
radio input "true"
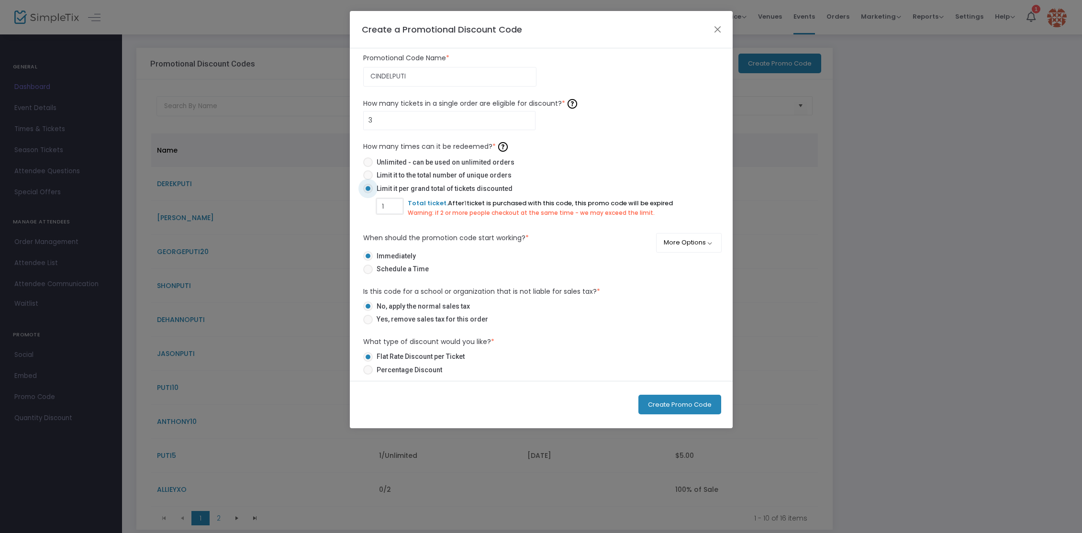
click at [397, 207] on input "1" at bounding box center [389, 206] width 25 height 18
type input "3"
click at [615, 258] on label "Immediately" at bounding box center [537, 256] width 348 height 10
click at [368, 261] on input "Immediately" at bounding box center [368, 261] width 0 height 0
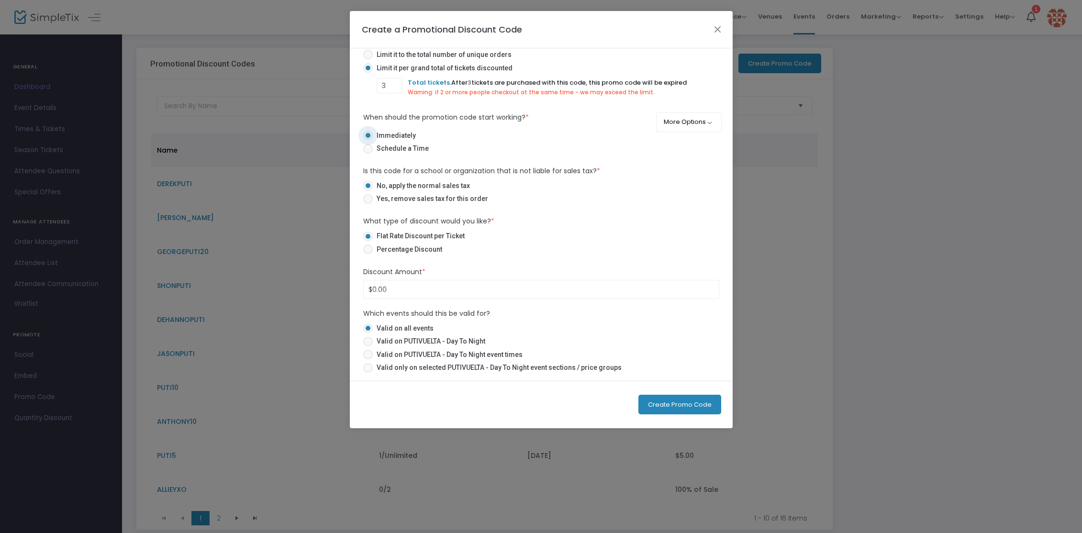
click at [409, 251] on span "Percentage Discount" at bounding box center [407, 250] width 69 height 10
click at [368, 254] on input "Percentage Discount" at bounding box center [368, 254] width 0 height 0
radio input "true"
click at [398, 290] on input "0" at bounding box center [541, 289] width 355 height 18
type input "100.00%"
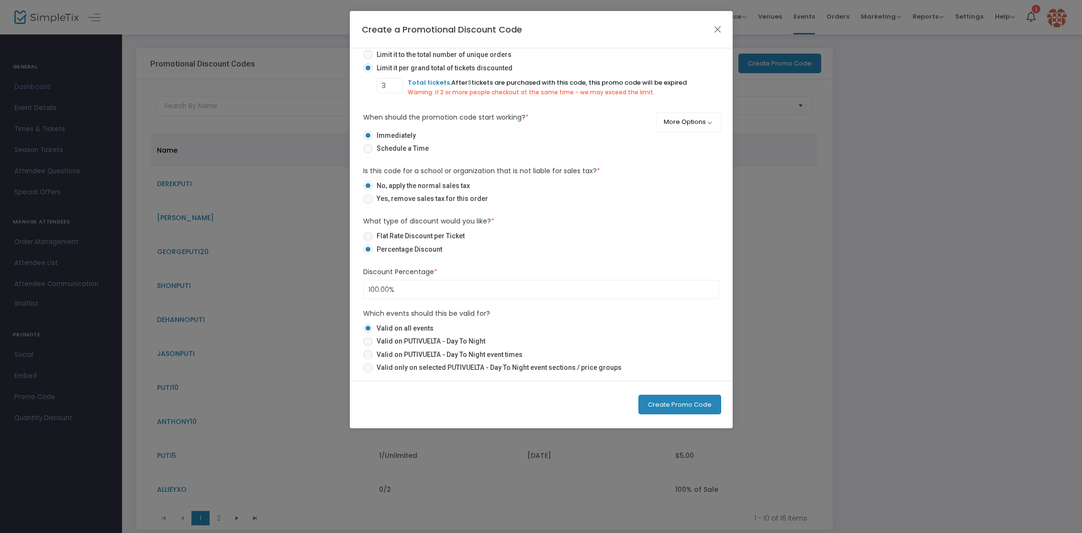
click at [473, 339] on span "Valid on PUTIVUELTA - Day To Night" at bounding box center [429, 342] width 112 height 10
click at [368, 347] on input "Valid on PUTIVUELTA - Day To Night" at bounding box center [368, 347] width 0 height 0
radio input "true"
click at [691, 401] on button "Create Promo Code" at bounding box center [680, 405] width 83 height 20
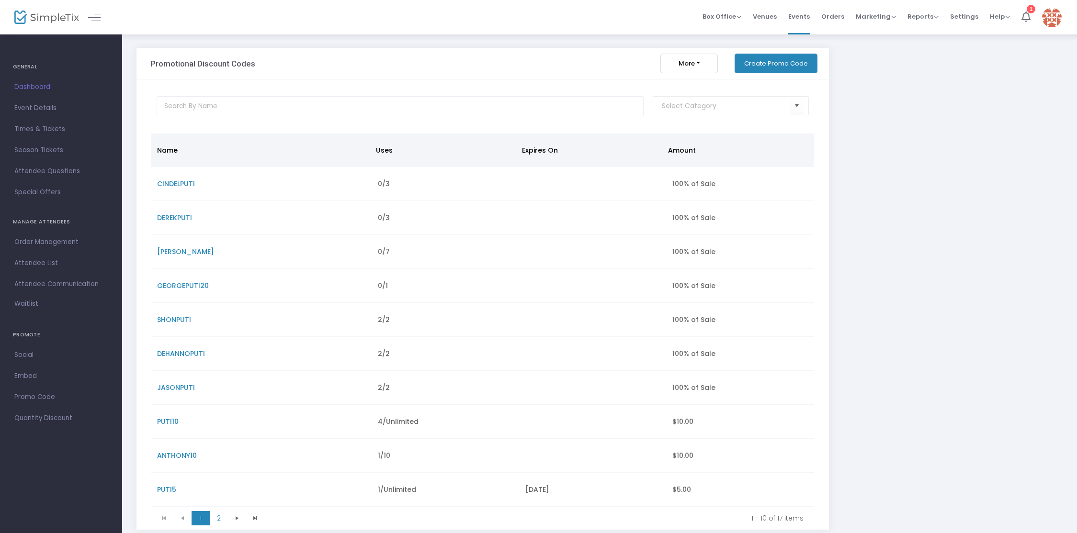
click at [956, 116] on div "Promotional Discount Codes More Export List Import List Import from Groupon Gen…" at bounding box center [599, 296] width 935 height 496
